Goal: Information Seeking & Learning: Learn about a topic

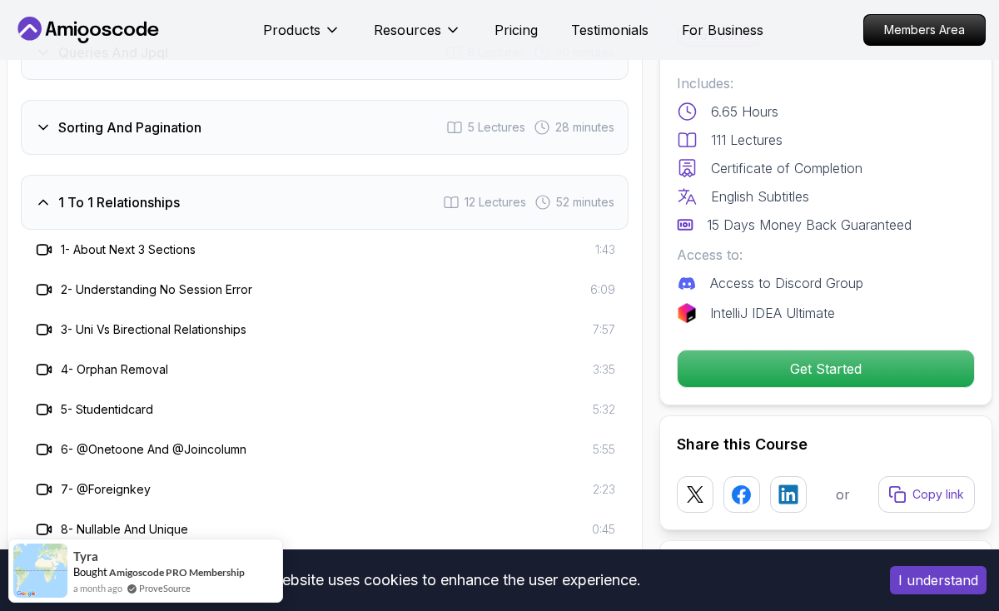
scroll to position [2680, 0]
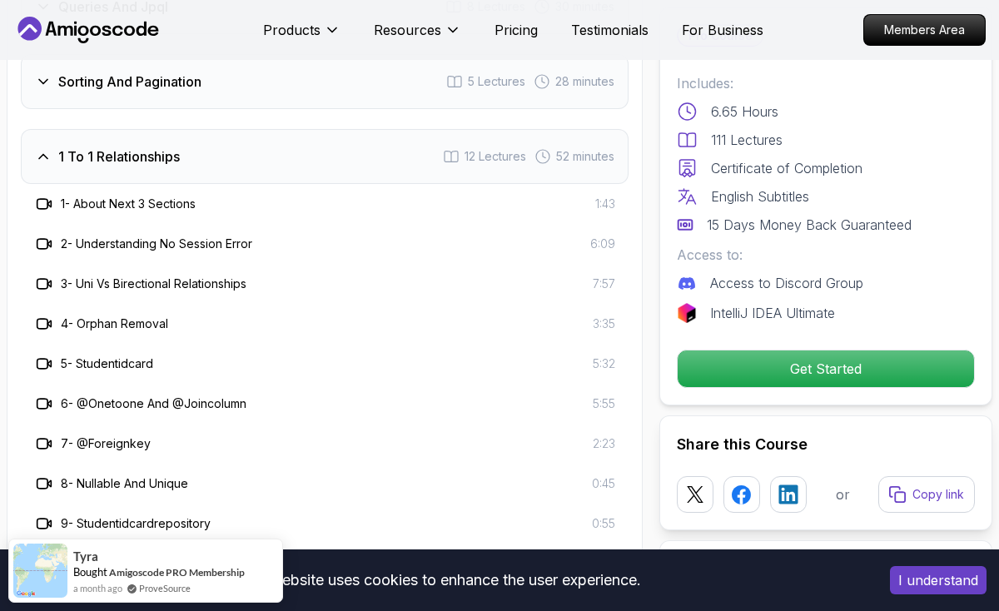
click at [137, 147] on h3 "1 To 1 Relationships" at bounding box center [119, 157] width 122 height 20
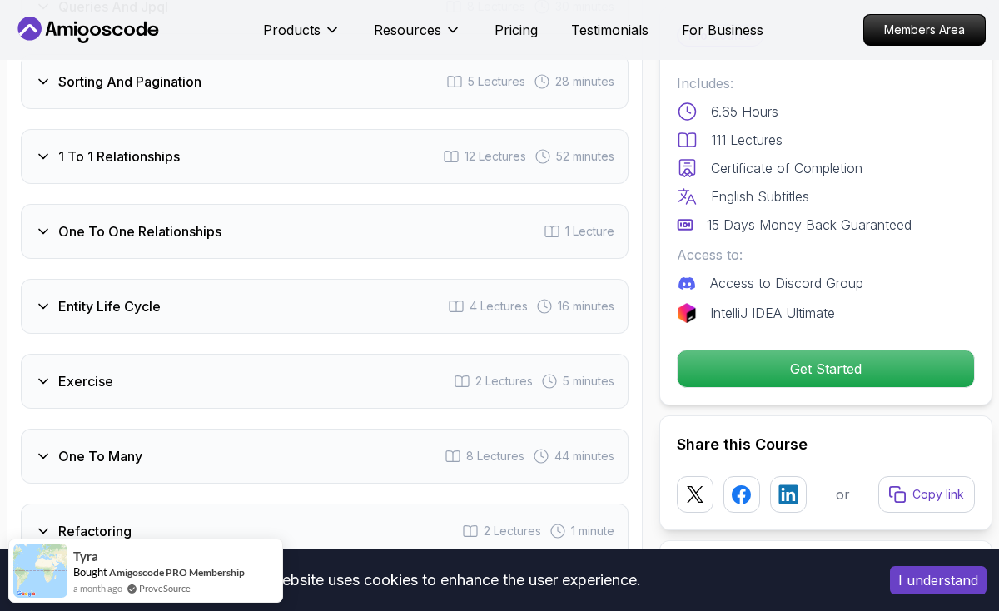
click at [173, 222] on h3 "One To One Relationships" at bounding box center [139, 232] width 163 height 20
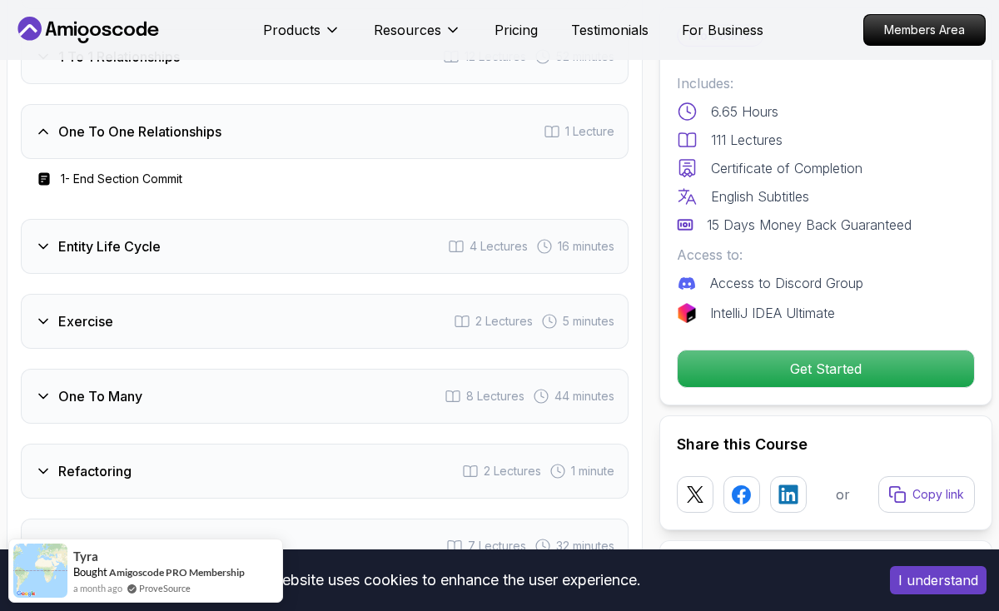
scroll to position [2800, 0]
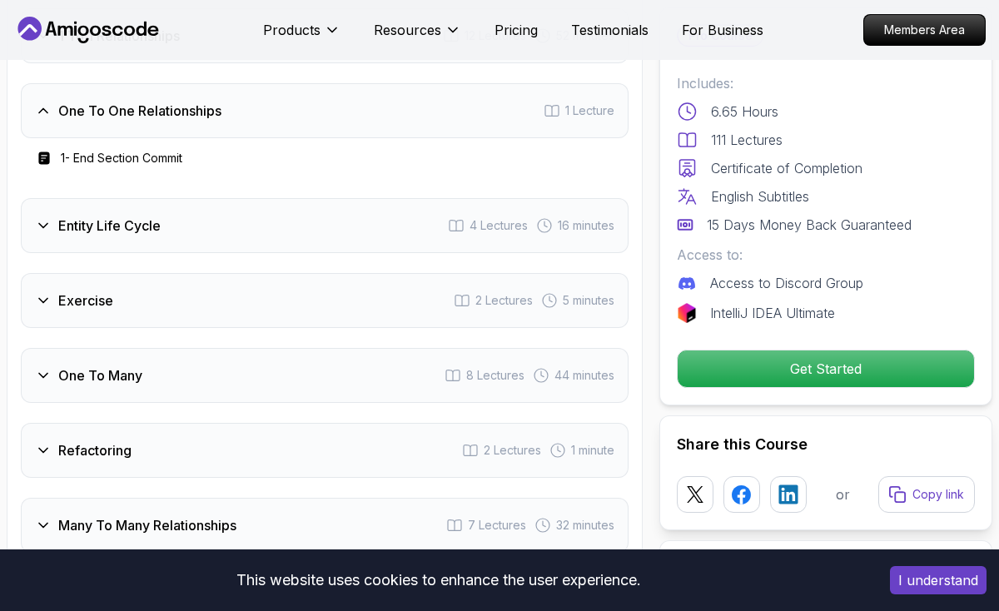
click at [162, 198] on div "Entity Life Cycle 4 Lectures 16 minutes" at bounding box center [325, 225] width 608 height 55
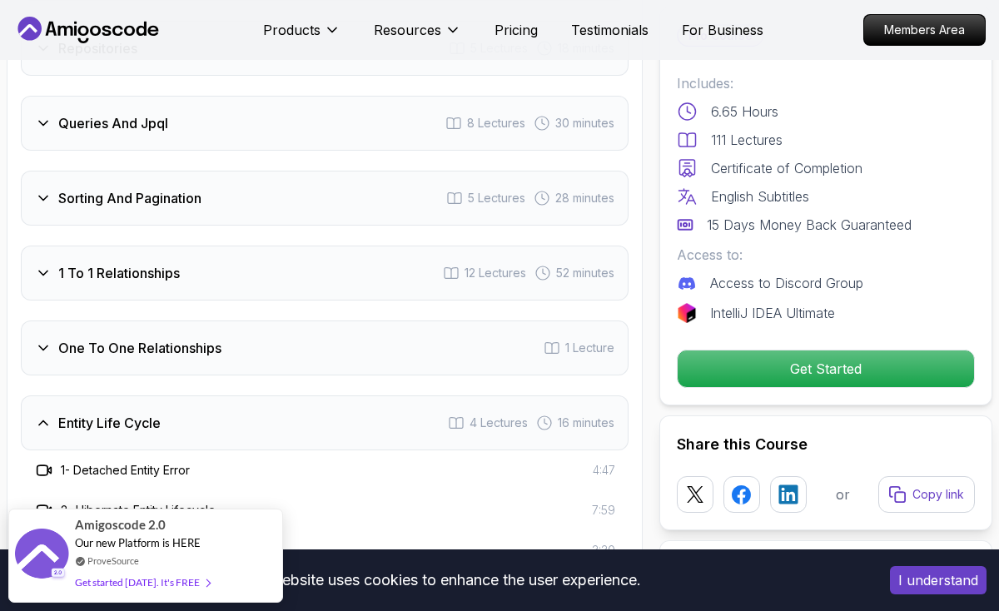
scroll to position [2565, 0]
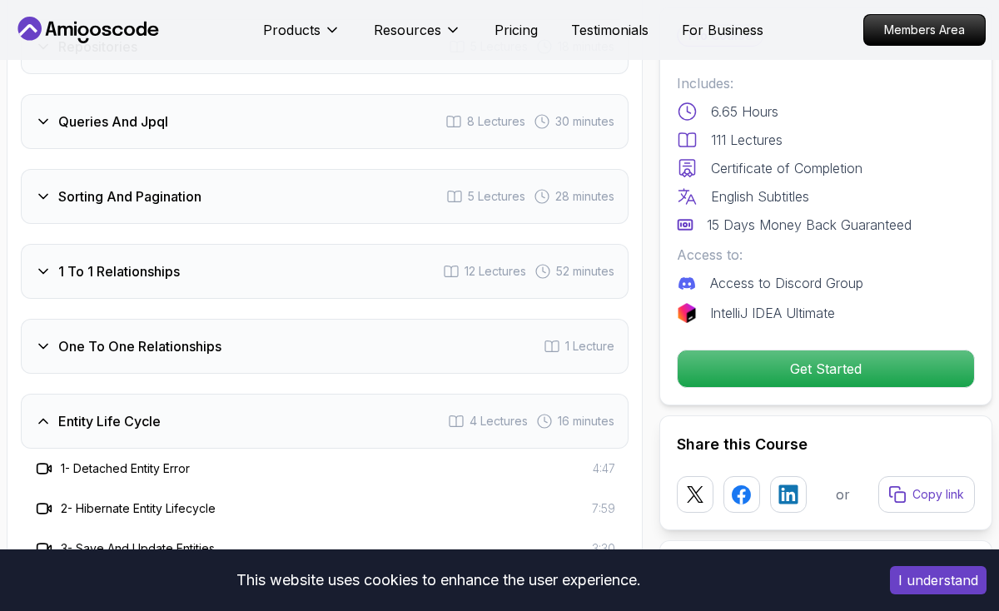
click at [297, 319] on div "One To One Relationships 1 Lecture" at bounding box center [325, 346] width 608 height 55
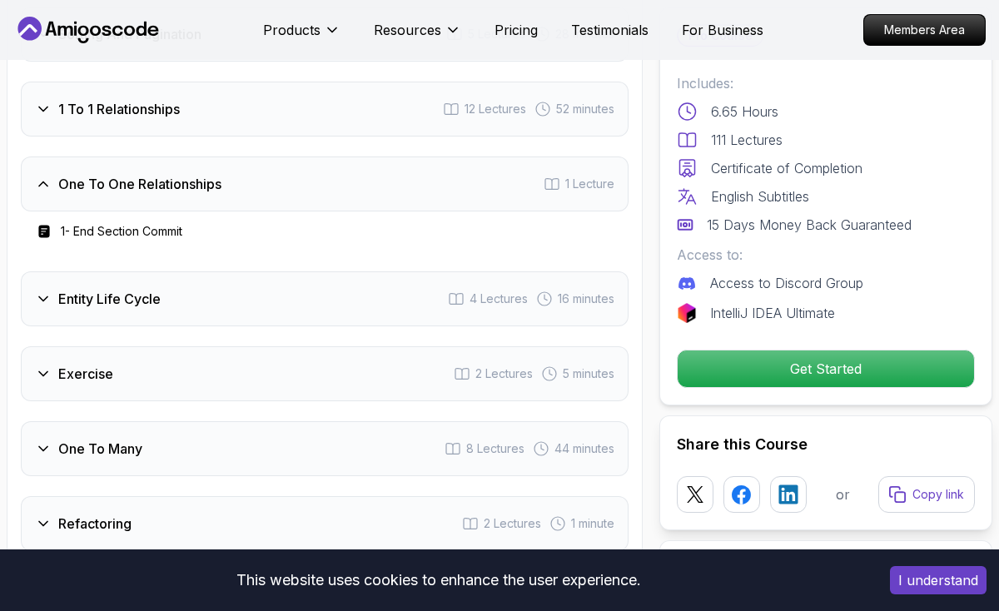
scroll to position [2730, 0]
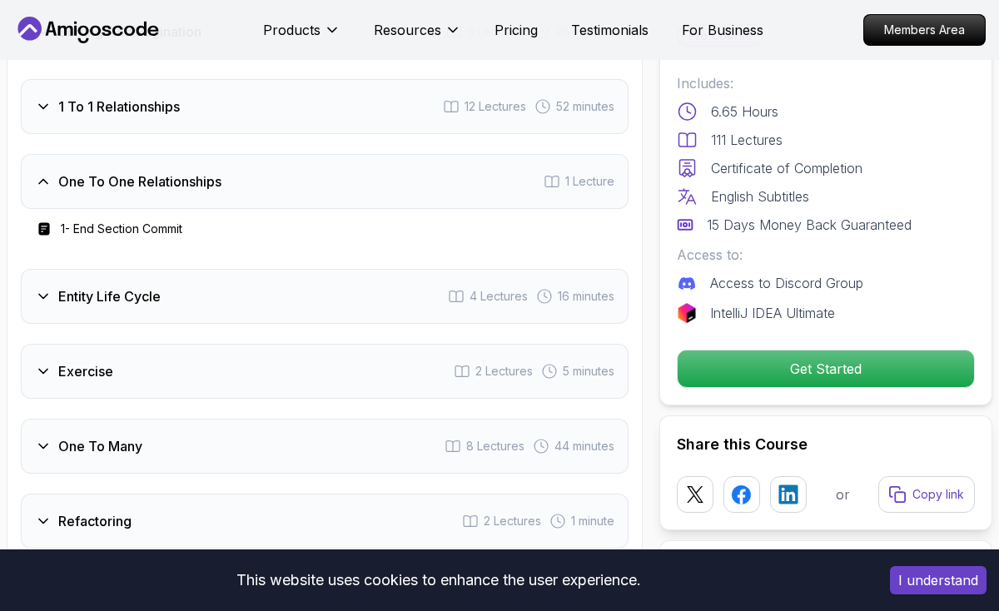
click at [276, 269] on div "Entity Life Cycle 4 Lectures 16 minutes" at bounding box center [325, 296] width 608 height 55
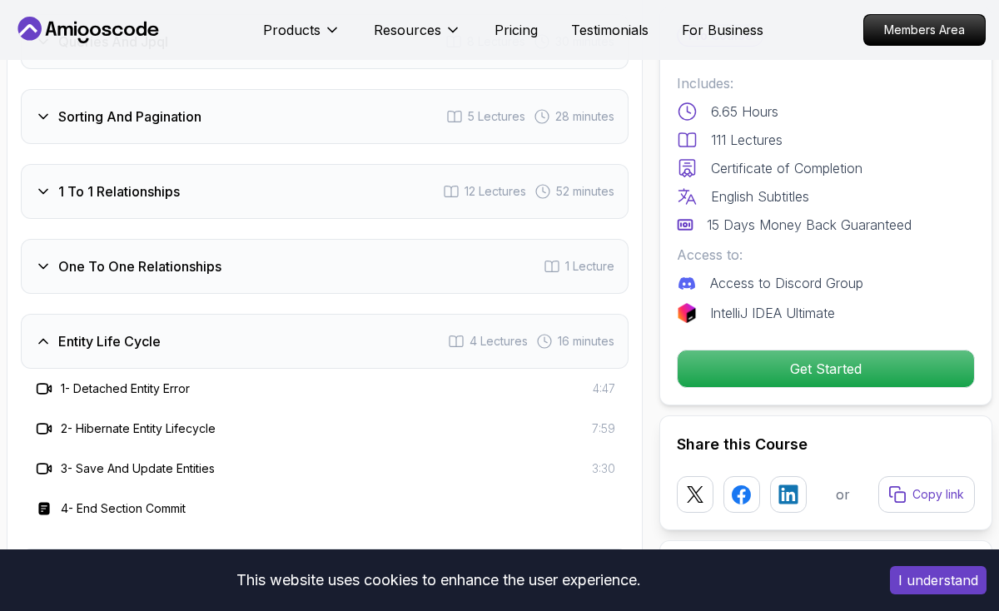
scroll to position [2591, 0]
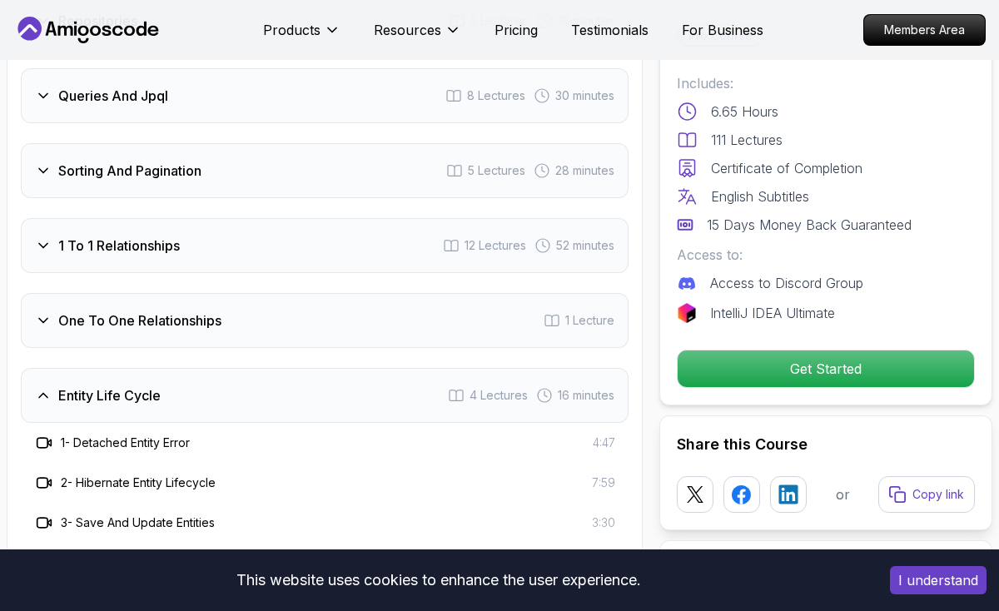
click at [269, 293] on div "One To One Relationships 1 Lecture" at bounding box center [325, 320] width 608 height 55
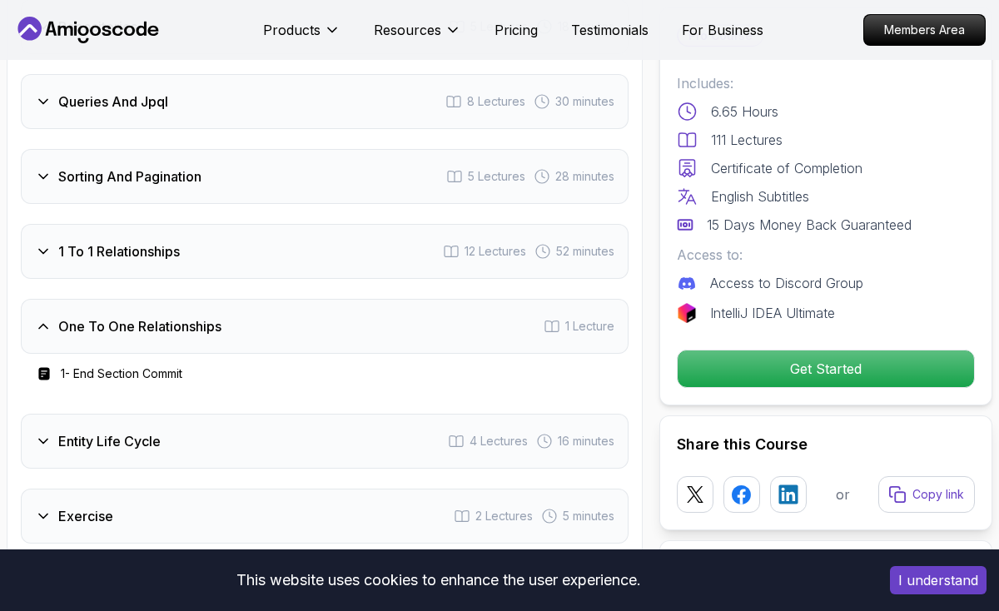
scroll to position [2535, 0]
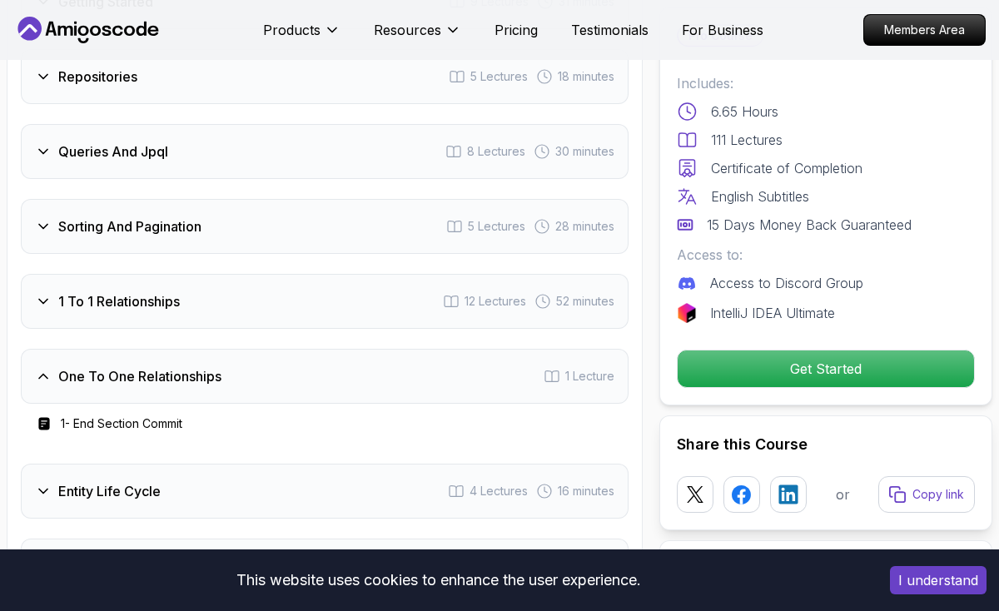
click at [266, 274] on div "1 To 1 Relationships 12 Lectures 52 minutes" at bounding box center [325, 301] width 608 height 55
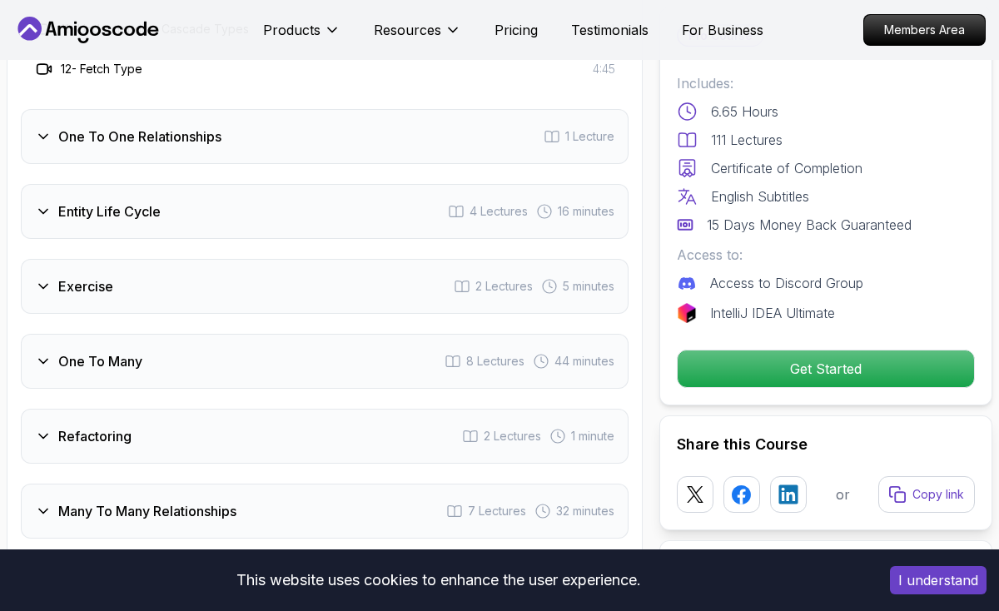
scroll to position [3279, 0]
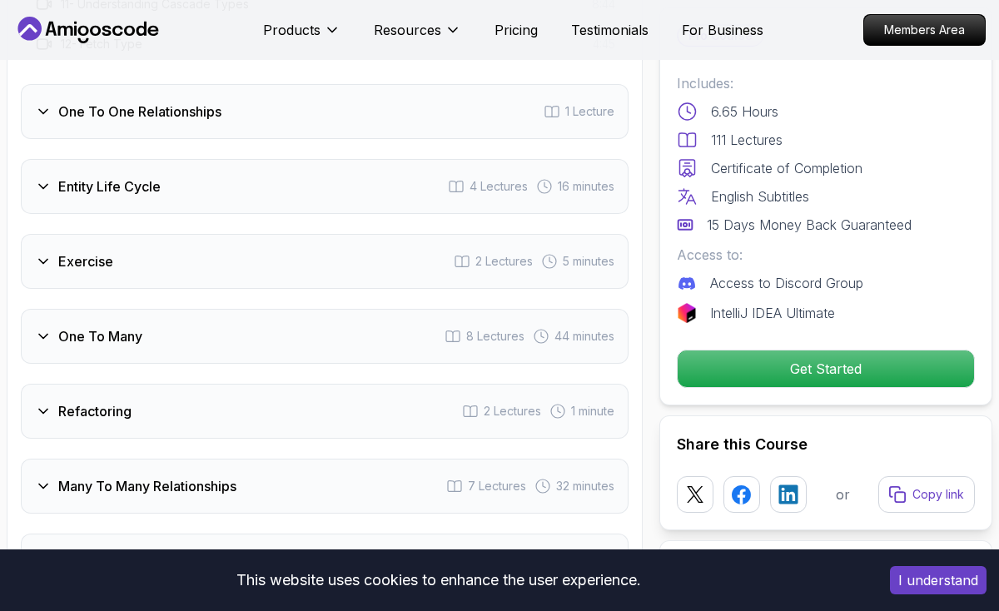
click at [266, 234] on div "Exercise 2 Lectures 5 minutes" at bounding box center [325, 261] width 608 height 55
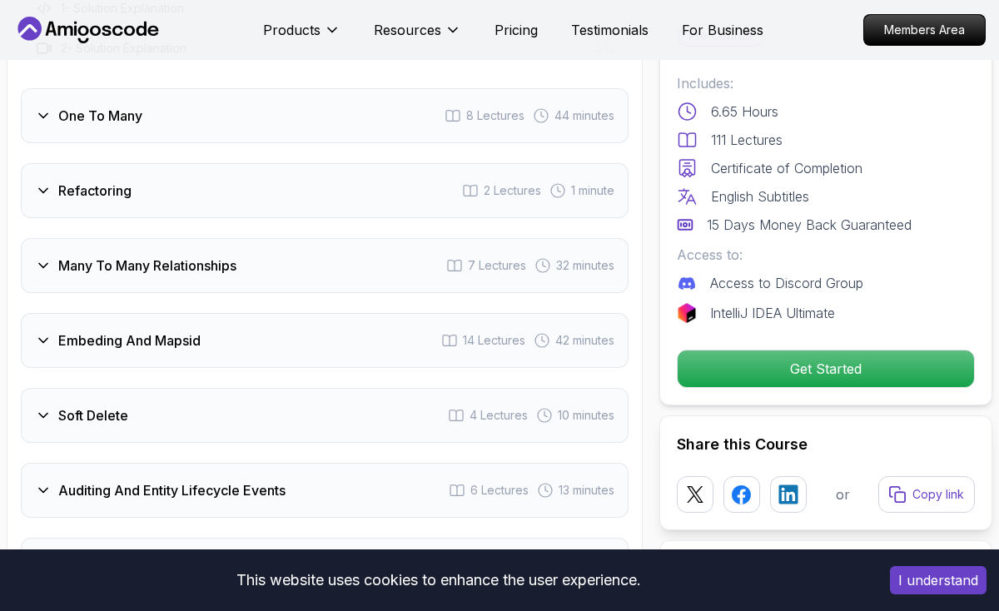
scroll to position [3097, 0]
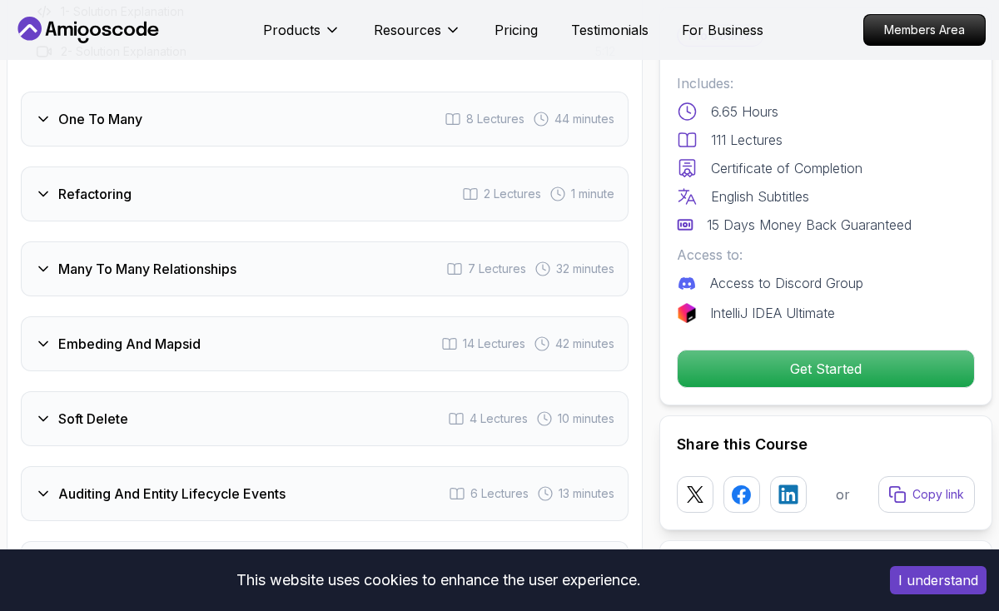
click at [233, 316] on div "Embeding And Mapsid 14 Lectures 42 minutes" at bounding box center [325, 343] width 608 height 55
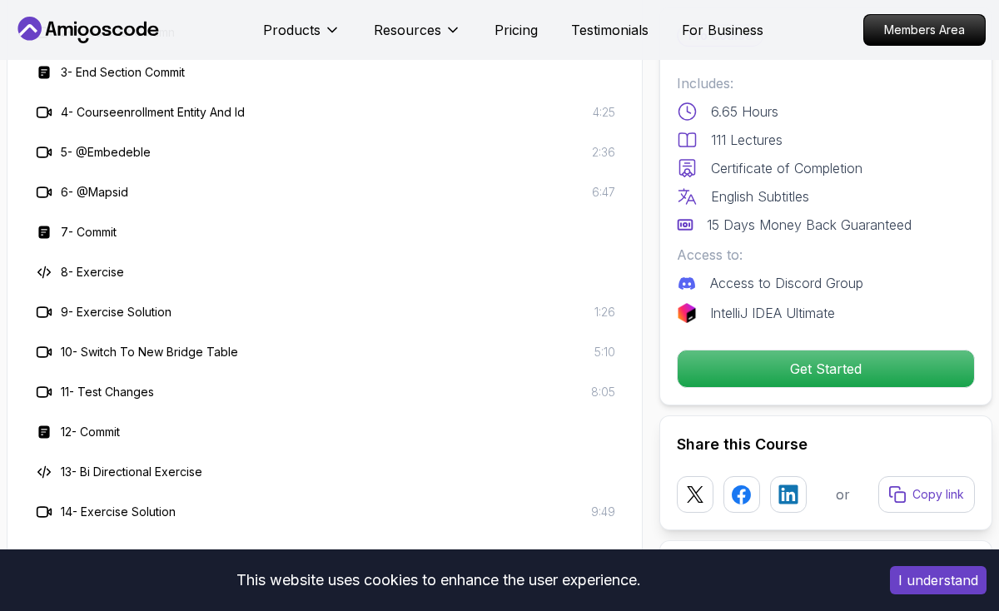
scroll to position [3332, 0]
